Goal: Information Seeking & Learning: Learn about a topic

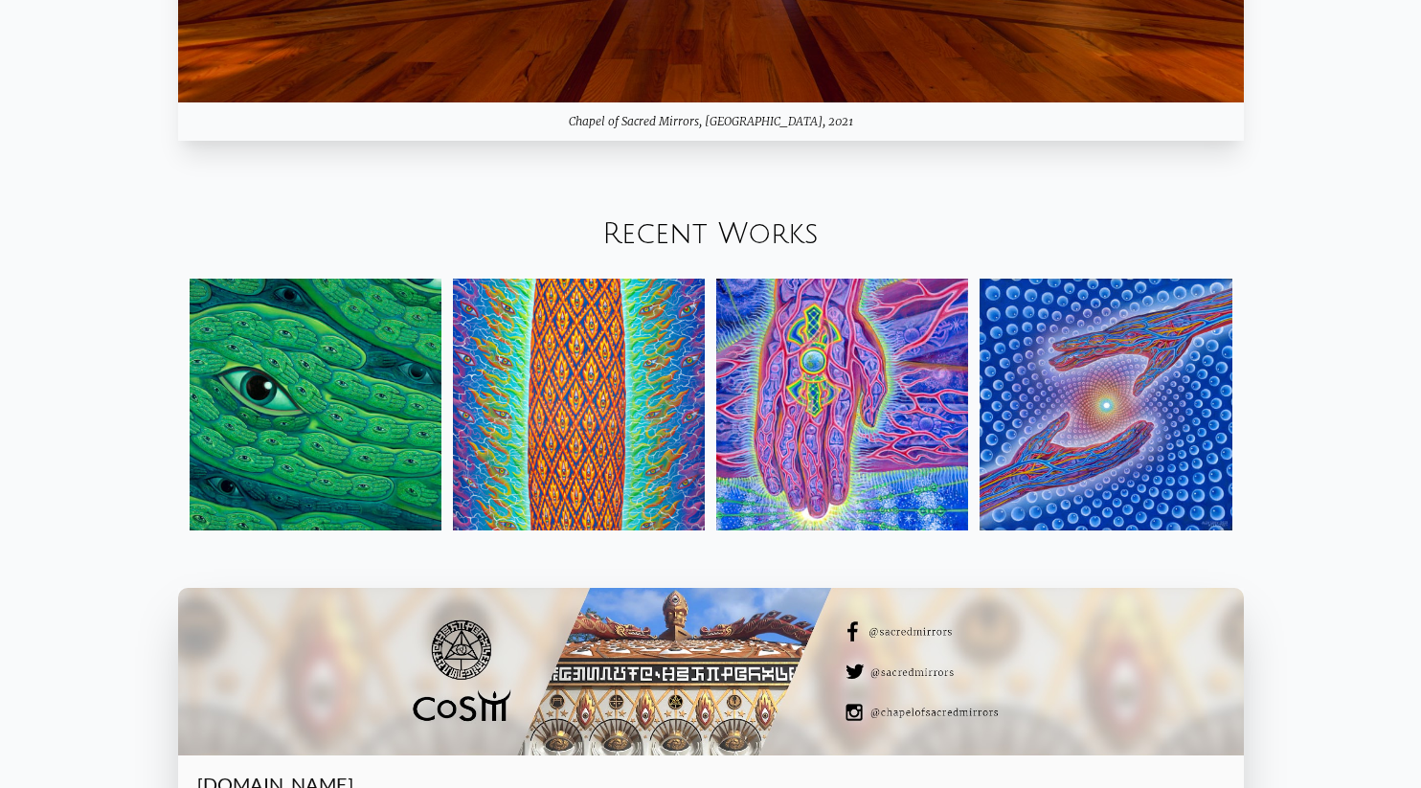
scroll to position [2279, 0]
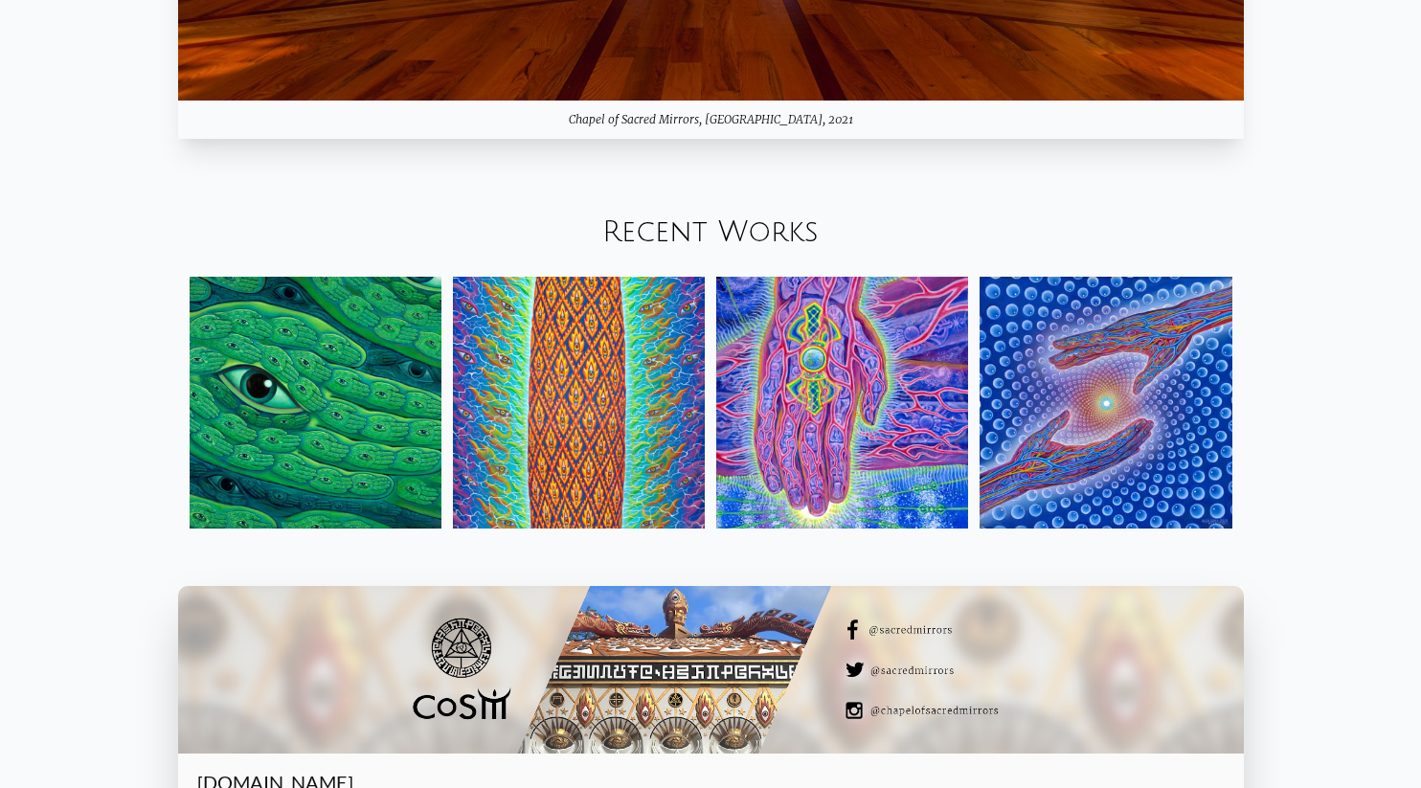
click at [728, 228] on link "Recent Works" at bounding box center [710, 232] width 216 height 32
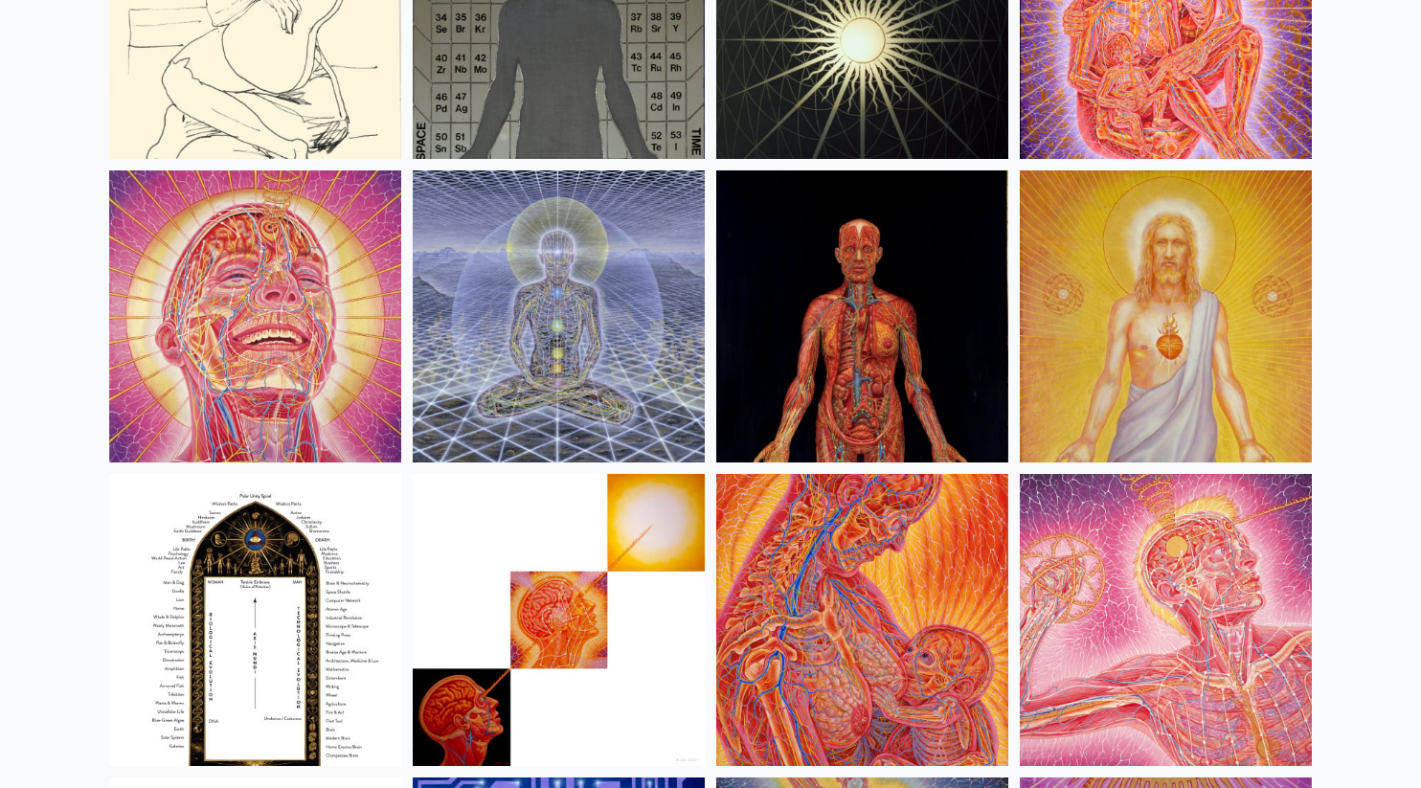
scroll to position [20116, 0]
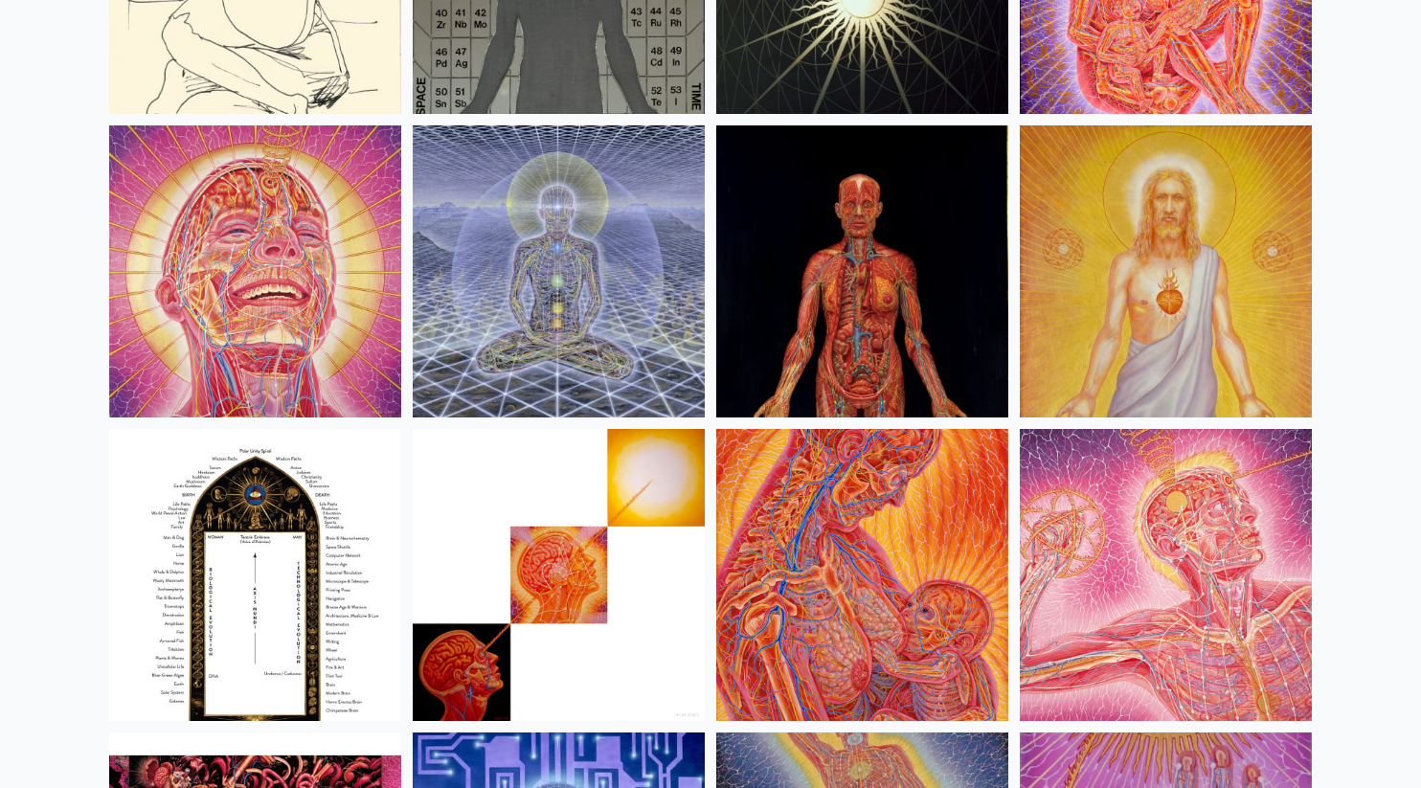
click at [863, 313] on img at bounding box center [862, 271] width 292 height 292
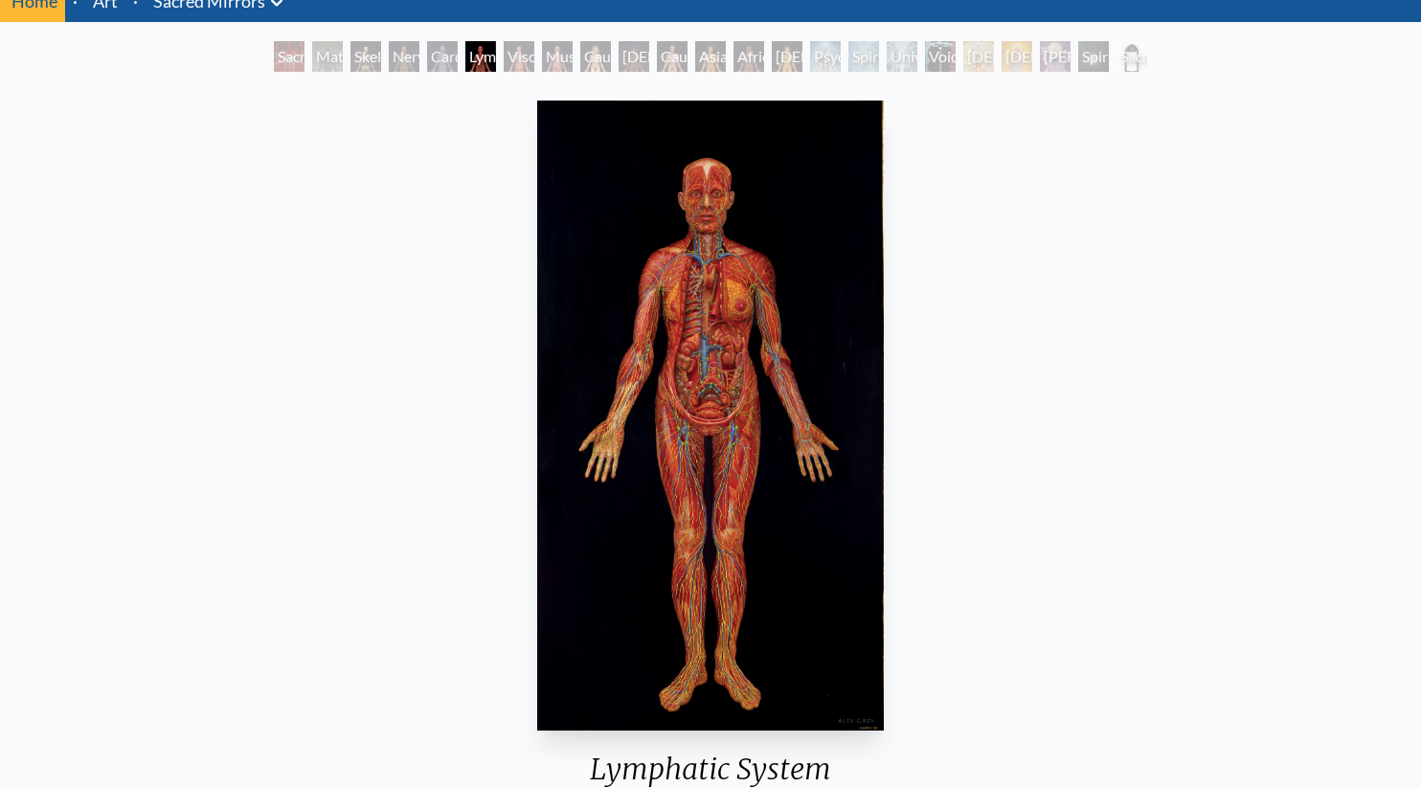
scroll to position [40, 0]
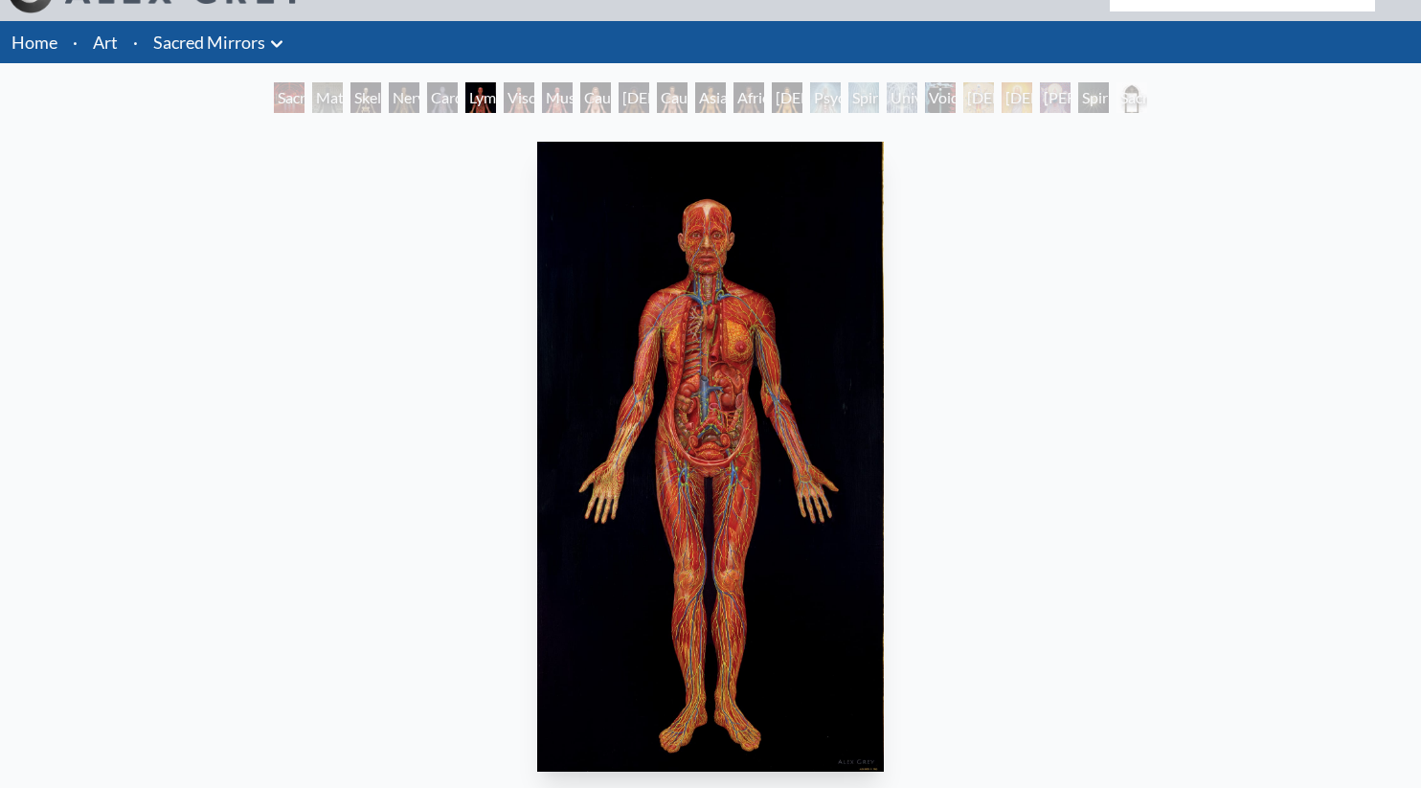
click at [520, 91] on div "Viscera" at bounding box center [519, 97] width 31 height 31
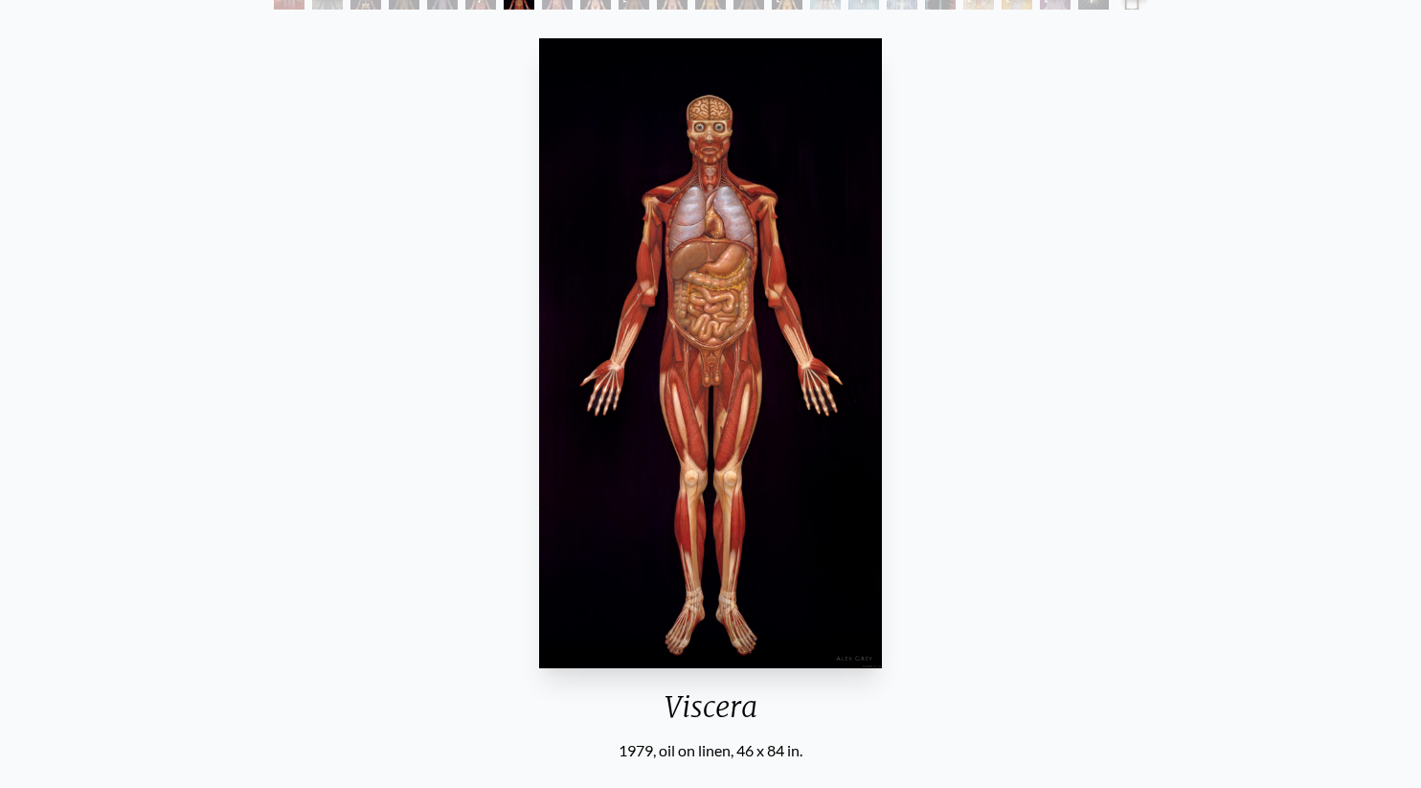
scroll to position [100, 0]
